Goal: Task Accomplishment & Management: Use online tool/utility

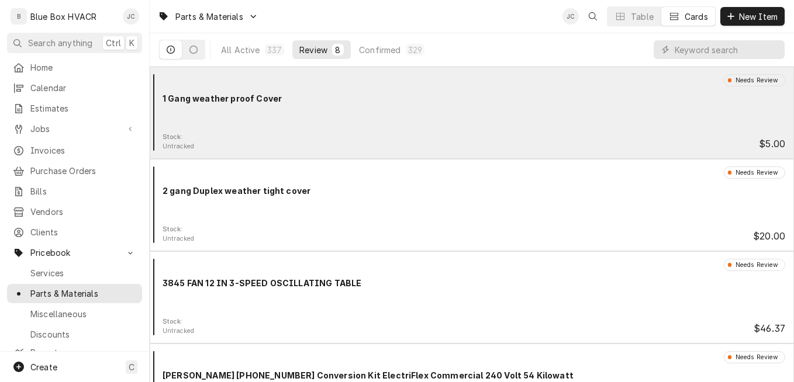
click at [447, 133] on div "Stock: Untracked $5.00" at bounding box center [471, 142] width 635 height 19
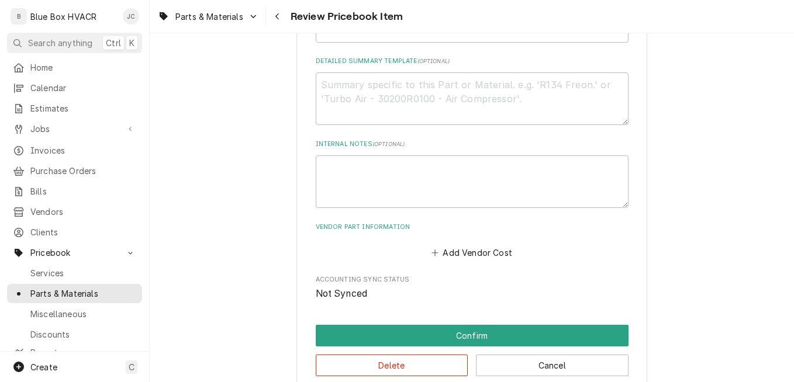
scroll to position [638, 0]
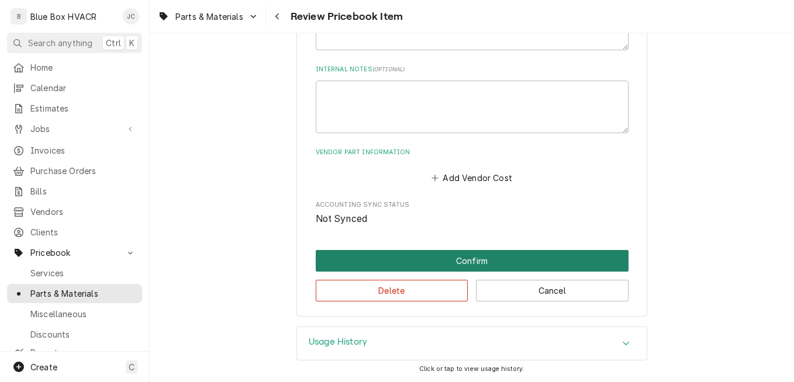
click at [452, 257] on button "Confirm" at bounding box center [472, 261] width 313 height 22
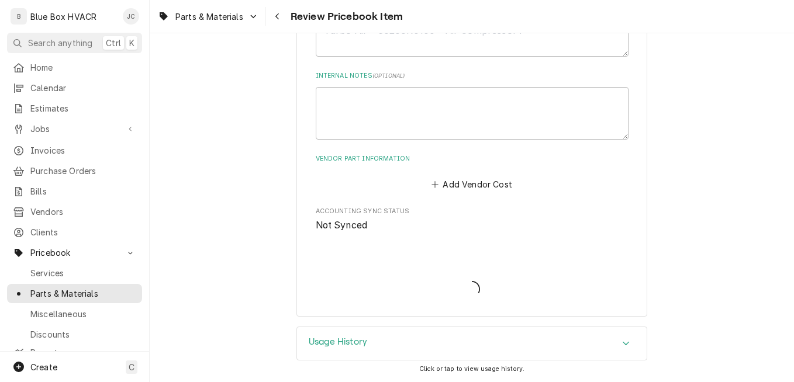
type textarea "x"
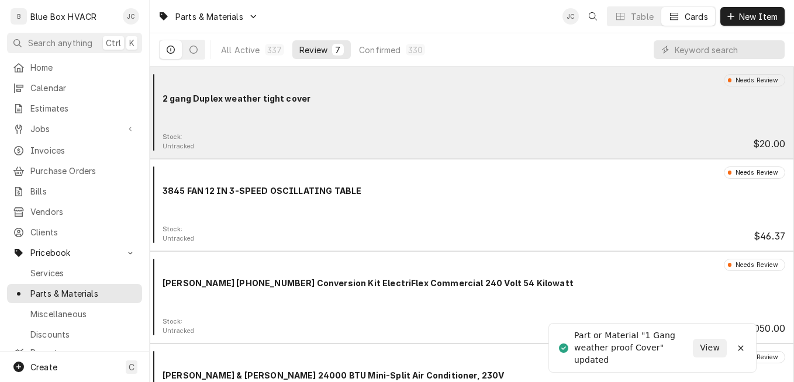
click at [341, 106] on div "Needs Review 2 gang Duplex weather tight cover" at bounding box center [471, 103] width 635 height 58
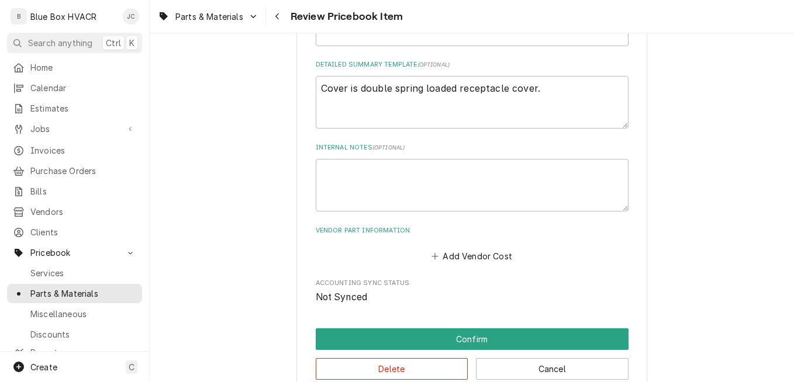
scroll to position [638, 0]
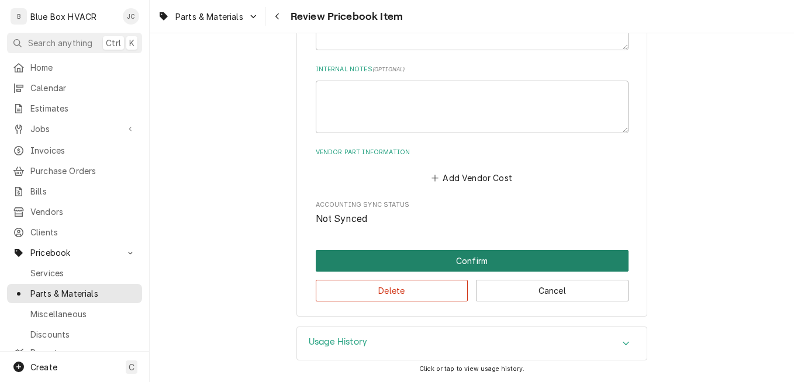
click at [487, 258] on button "Confirm" at bounding box center [472, 261] width 313 height 22
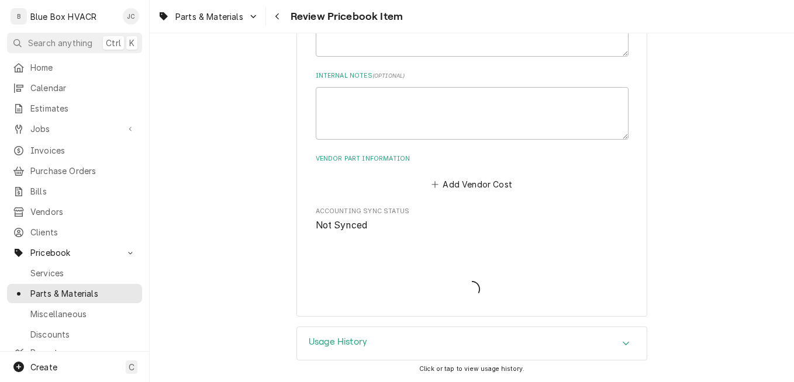
type textarea "x"
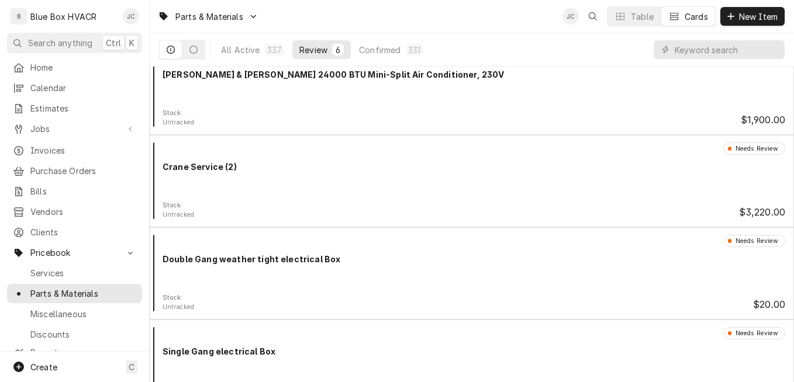
scroll to position [238, 0]
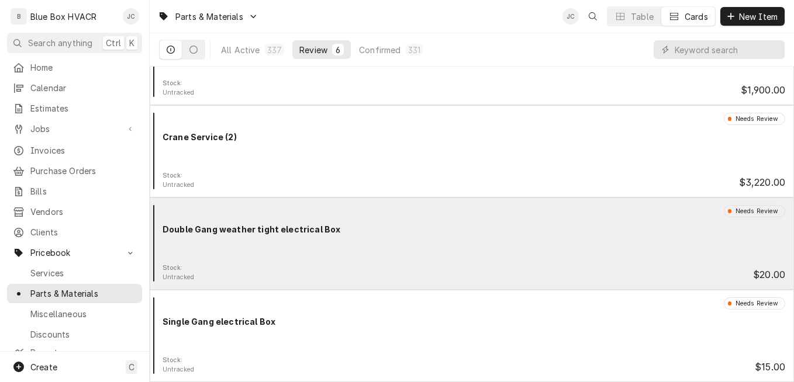
click at [377, 240] on div "Needs Review Double Gang weather tight electrical Box" at bounding box center [471, 234] width 635 height 58
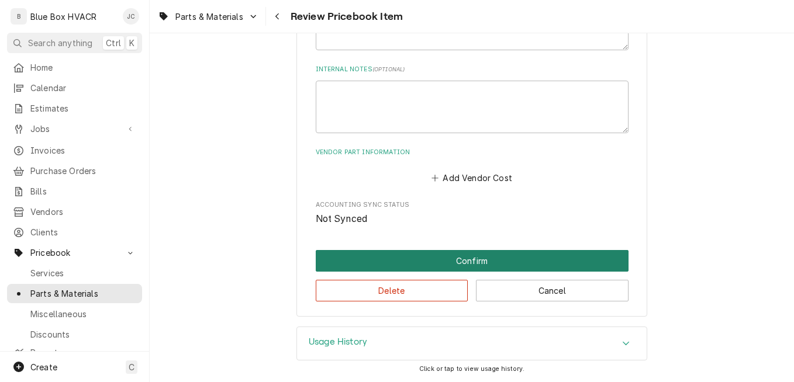
click at [428, 259] on button "Confirm" at bounding box center [472, 261] width 313 height 22
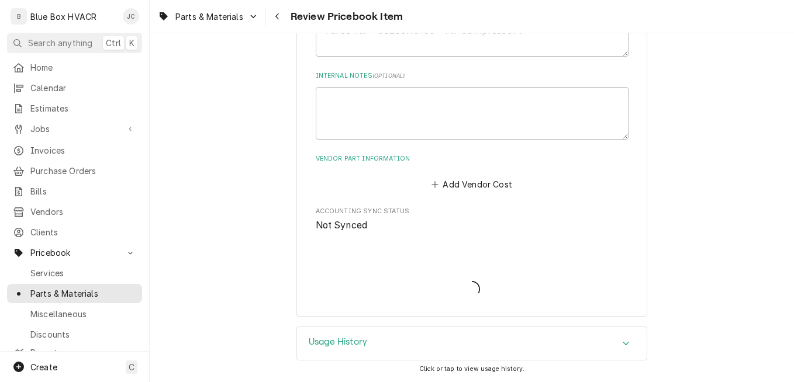
scroll to position [631, 0]
type textarea "x"
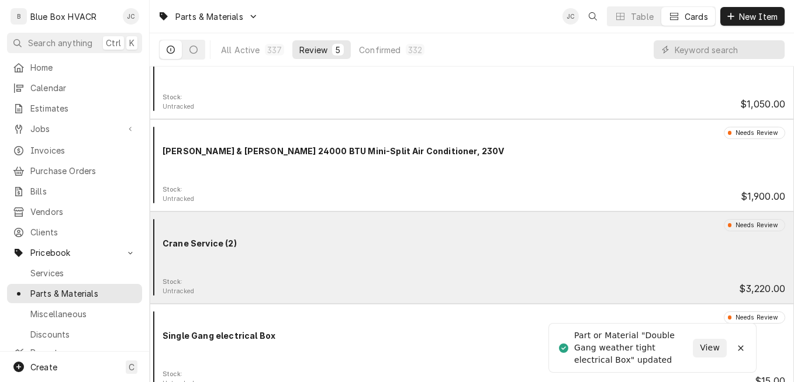
scroll to position [146, 0]
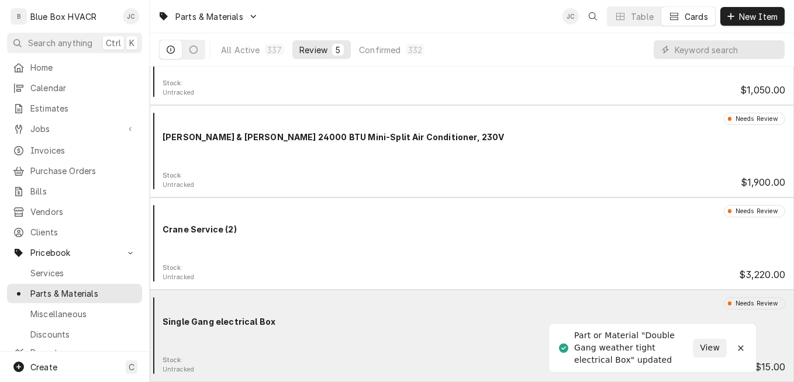
click at [383, 326] on div "Single Gang electrical Box" at bounding box center [473, 322] width 622 height 12
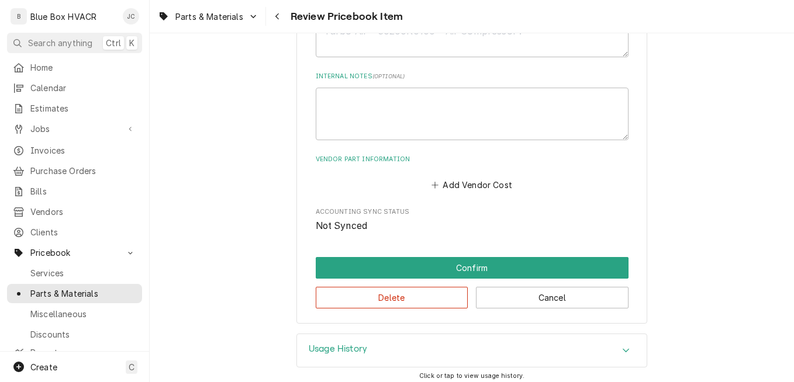
scroll to position [638, 0]
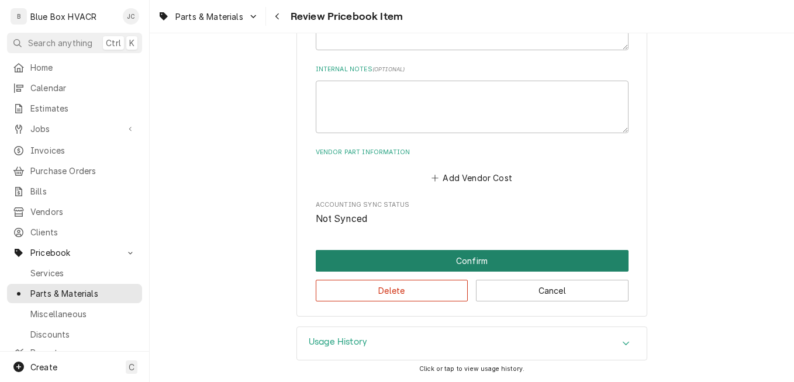
click at [481, 257] on button "Confirm" at bounding box center [472, 261] width 313 height 22
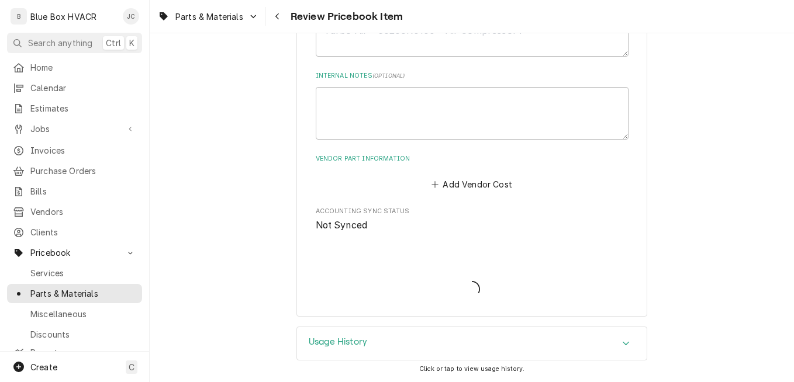
scroll to position [631, 0]
type textarea "x"
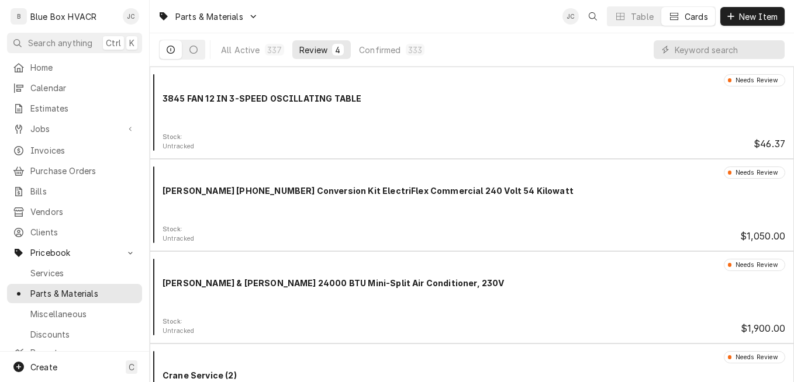
click at [476, 18] on div "Parts & Materials JC Table Cards New Item" at bounding box center [472, 16] width 644 height 33
